Goal: Task Accomplishment & Management: Manage account settings

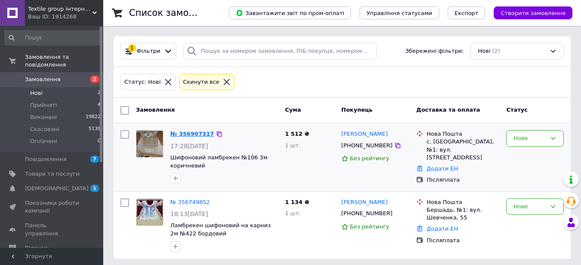
drag, startPoint x: 197, startPoint y: 139, endPoint x: 193, endPoint y: 133, distance: 6.9
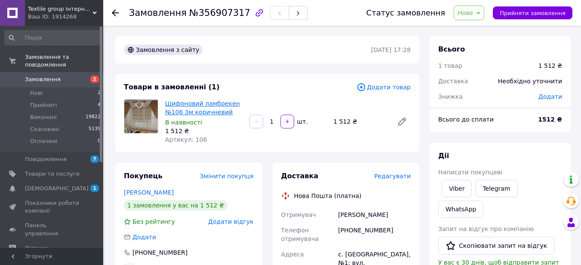
click at [217, 110] on link "Шифоновий ламбрекен №106 3м коричневий" at bounding box center [202, 107] width 75 height 15
drag, startPoint x: 388, startPoint y: 232, endPoint x: 347, endPoint y: 242, distance: 42.0
click at [347, 242] on div "[PHONE_NUMBER]" at bounding box center [374, 235] width 76 height 24
copy div "0684951343"
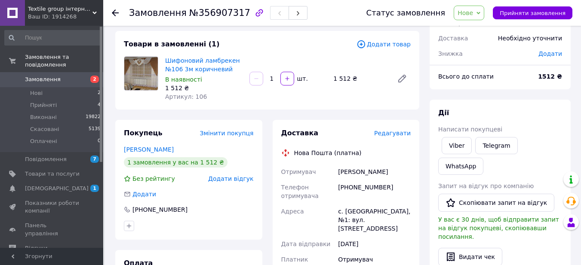
click at [402, 178] on div "[PERSON_NAME]" at bounding box center [374, 171] width 76 height 15
click at [520, 10] on span "Прийняти замовлення" at bounding box center [533, 13] width 66 height 6
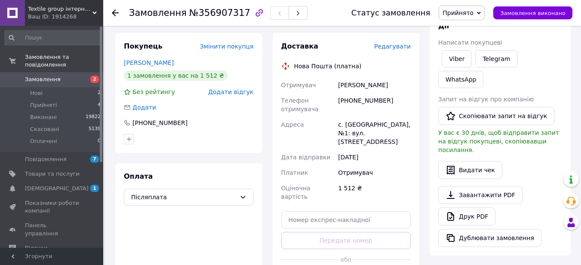
scroll to position [215, 0]
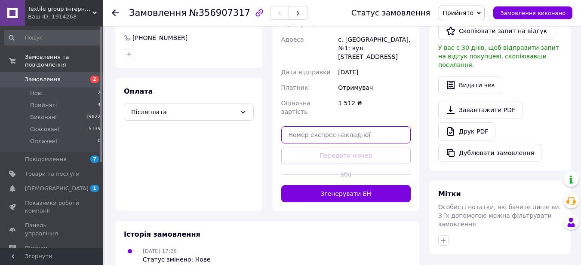
click at [350, 126] on input "text" at bounding box center [346, 134] width 130 height 17
paste input "20451225265063"
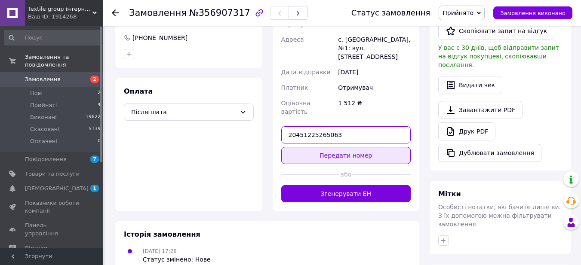
type input "20451225265063"
click at [369, 147] on button "Передати номер" at bounding box center [346, 155] width 130 height 17
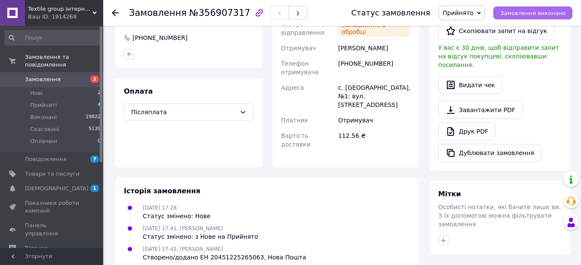
click at [527, 13] on span "Замовлення виконано" at bounding box center [532, 13] width 65 height 6
